Goal: Information Seeking & Learning: Learn about a topic

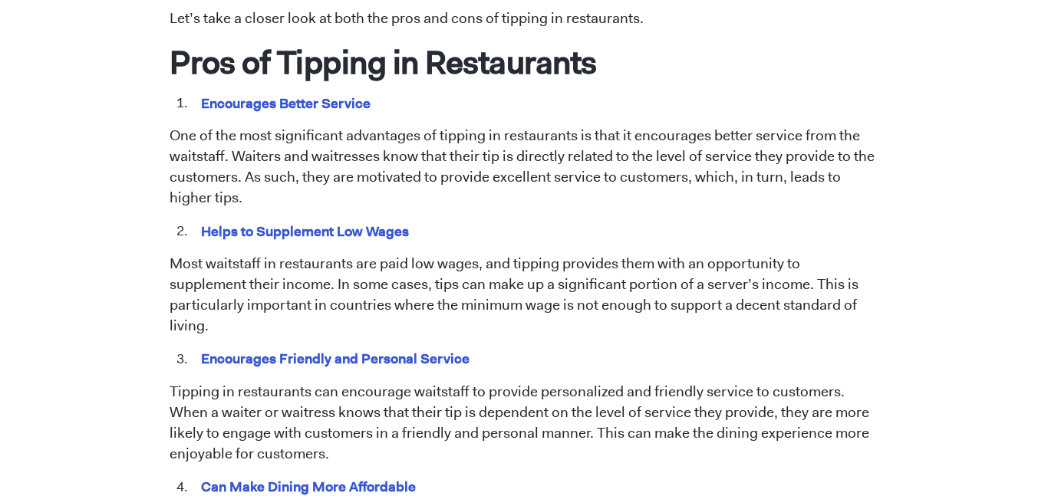
scroll to position [804, 0]
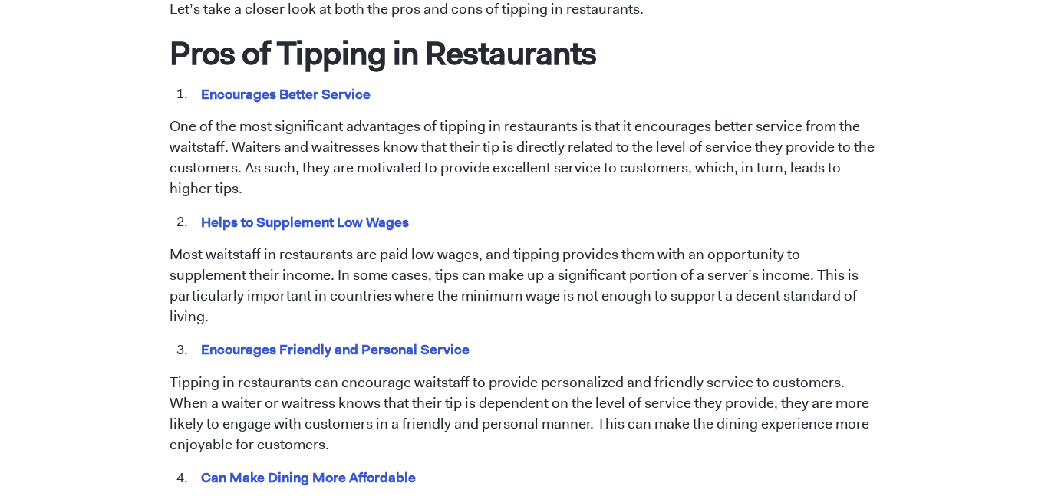
click at [609, 68] on h1 "Pros of Tipping in Restaurants" at bounding box center [525, 53] width 710 height 40
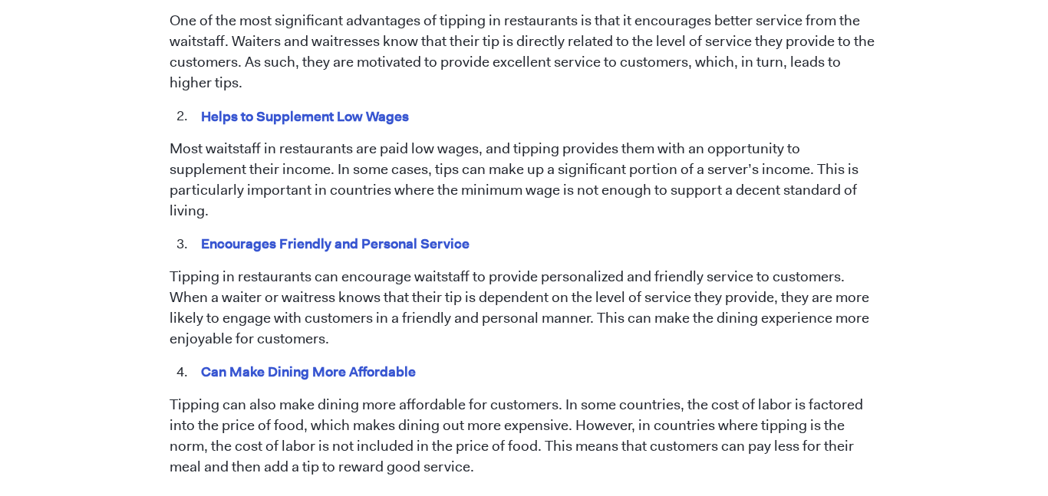
scroll to position [911, 0]
click at [288, 150] on p "Most waitstaff in restaurants are paid low wages, and tipping provides them wit…" at bounding box center [525, 179] width 710 height 83
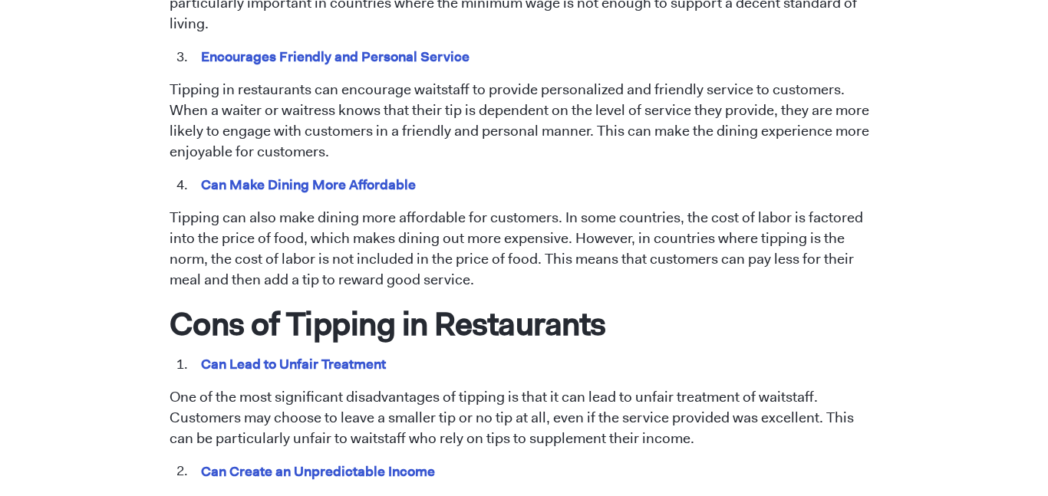
scroll to position [1102, 0]
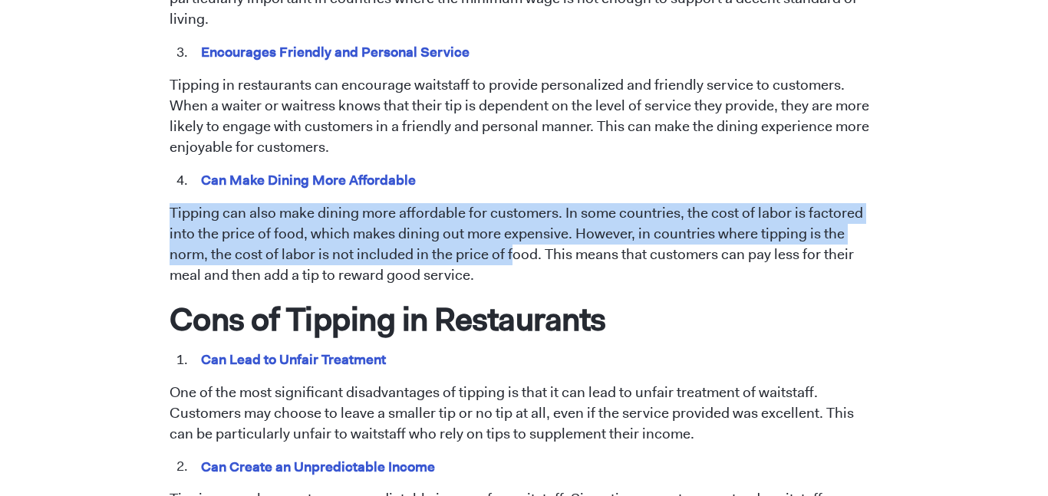
drag, startPoint x: 166, startPoint y: 186, endPoint x: 467, endPoint y: 226, distance: 303.4
click at [467, 226] on div "[DATE] Tipping in Restaurants: Pros and Cons [PERSON_NAME] Tipping has been a l…" at bounding box center [524, 205] width 875 height 2380
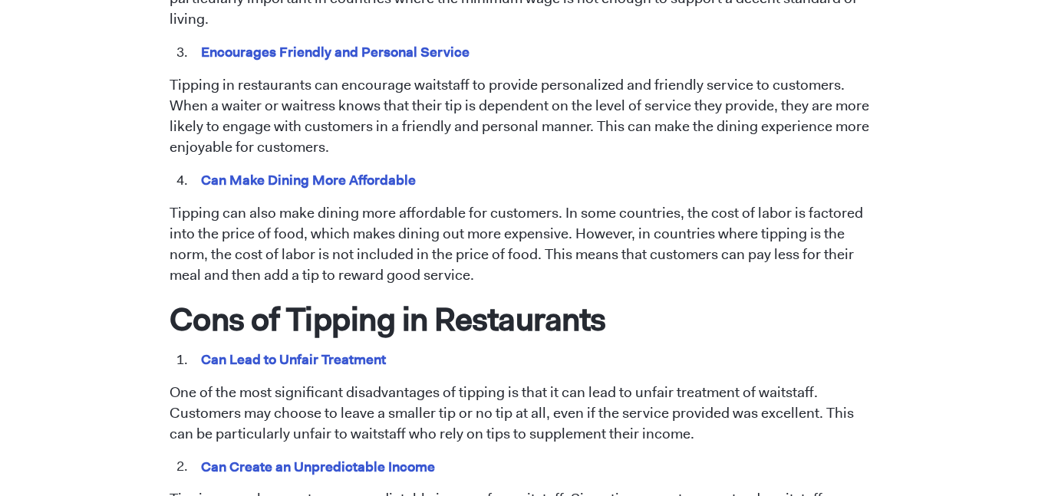
click at [450, 247] on p "Tipping can also make dining more affordable for customers. In some countries, …" at bounding box center [525, 244] width 710 height 83
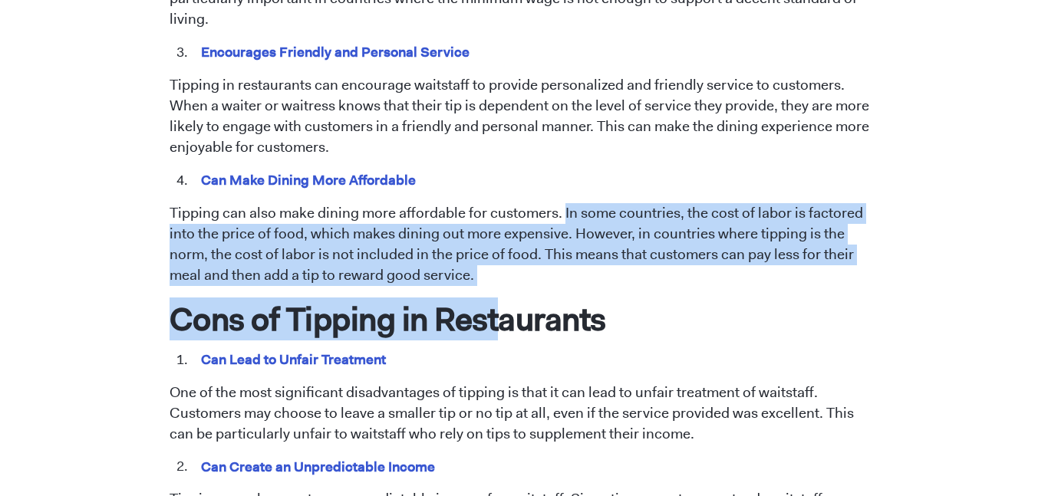
drag, startPoint x: 561, startPoint y: 190, endPoint x: 496, endPoint y: 268, distance: 101.3
click at [496, 268] on span "Tipping has been a longstanding practice in the restaurant industry. However, t…" at bounding box center [525, 397] width 710 height 1608
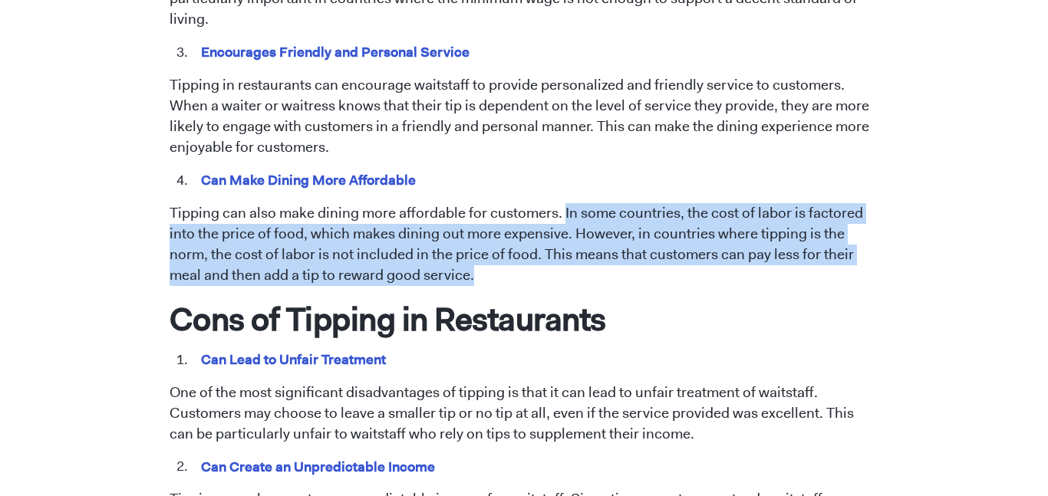
drag, startPoint x: 467, startPoint y: 261, endPoint x: 561, endPoint y: 190, distance: 118.3
click at [561, 203] on p "Tipping can also make dining more affordable for customers. In some countries, …" at bounding box center [525, 244] width 710 height 83
copy p "In some countries, the cost of labor is factored into the price of food, which …"
click at [602, 119] on p "Tipping in restaurants can encourage waitstaff to provide personalized and frie…" at bounding box center [525, 116] width 710 height 83
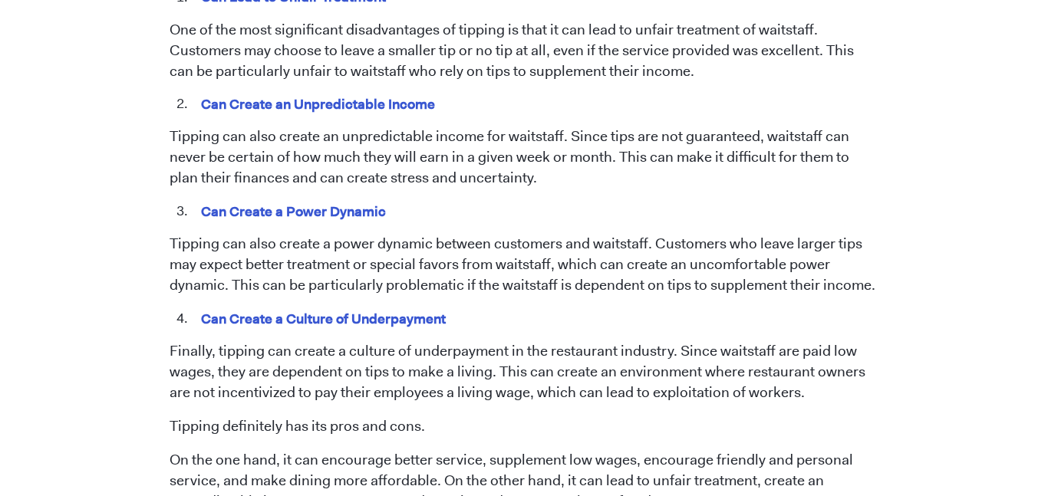
scroll to position [1539, 0]
